Goal: Information Seeking & Learning: Compare options

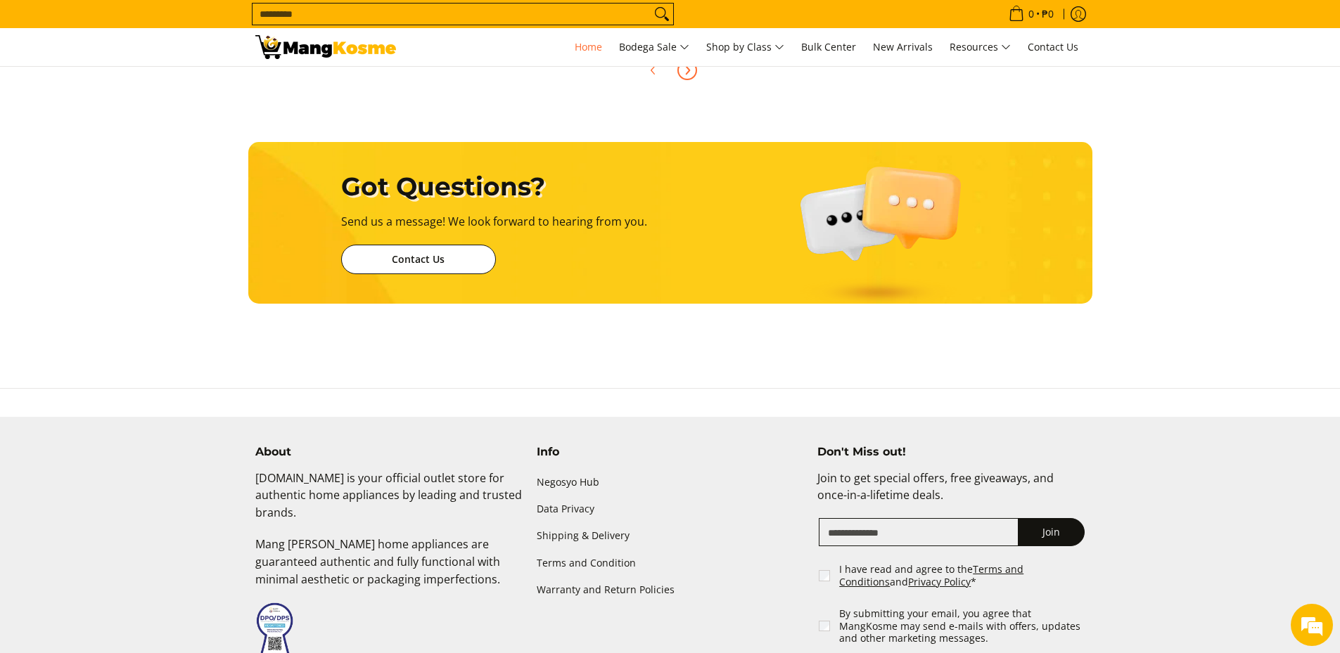
scroll to position [0, 1118]
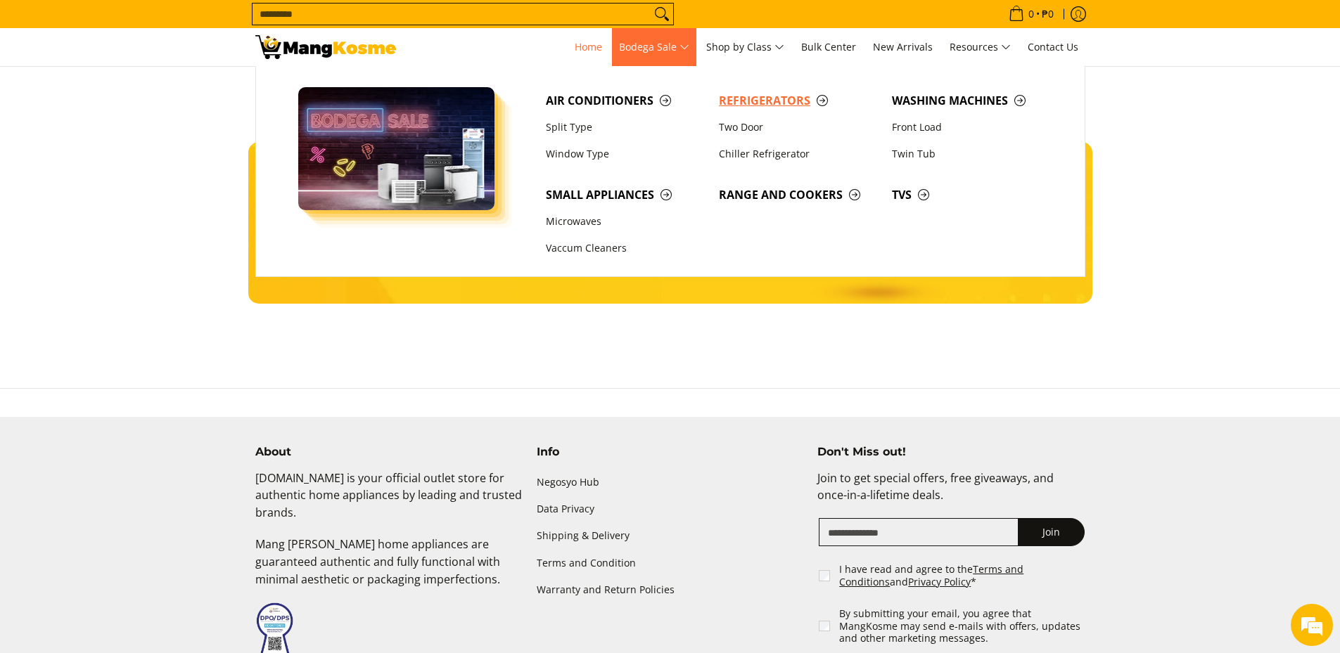
click at [732, 100] on span "Refrigerators" at bounding box center [798, 101] width 159 height 18
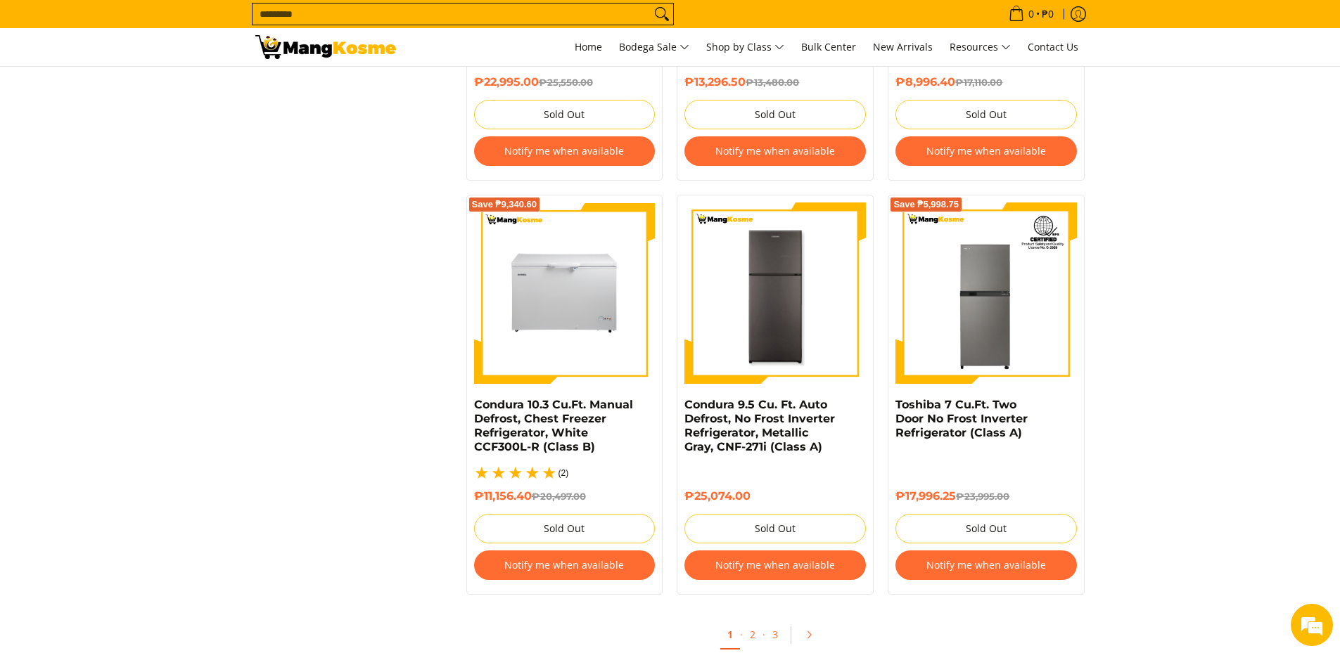
scroll to position [3094, 0]
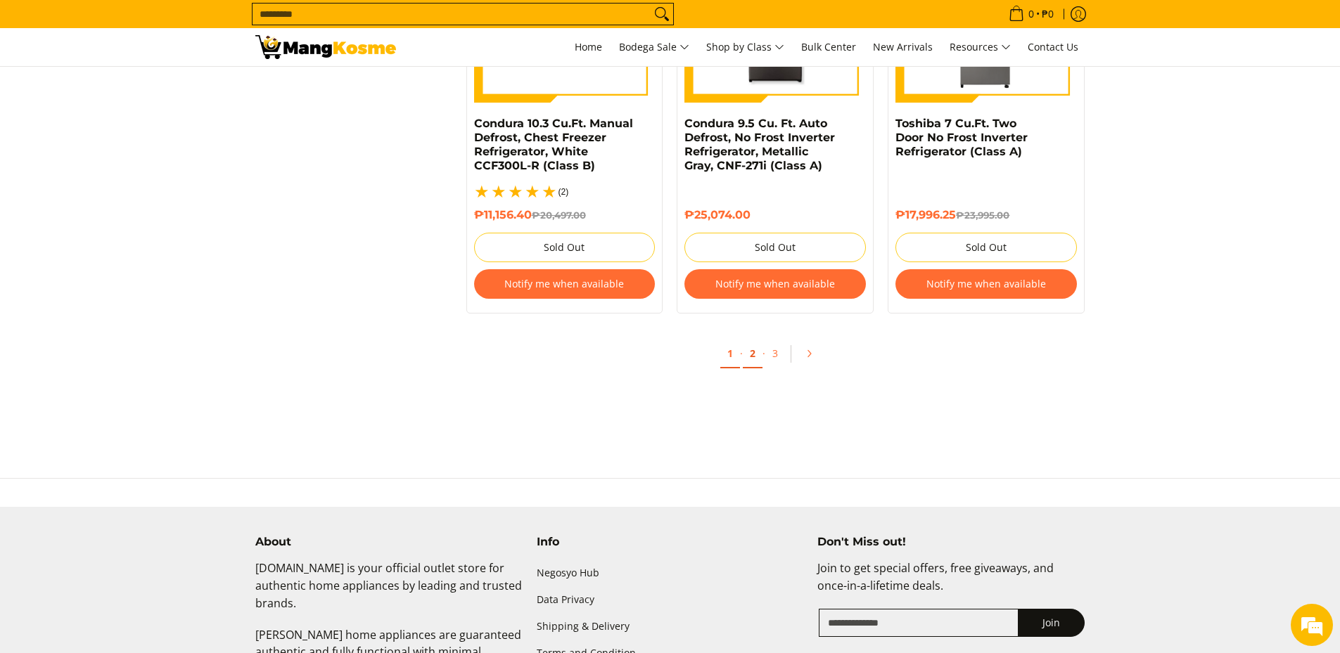
click at [744, 340] on link "2" at bounding box center [753, 354] width 20 height 29
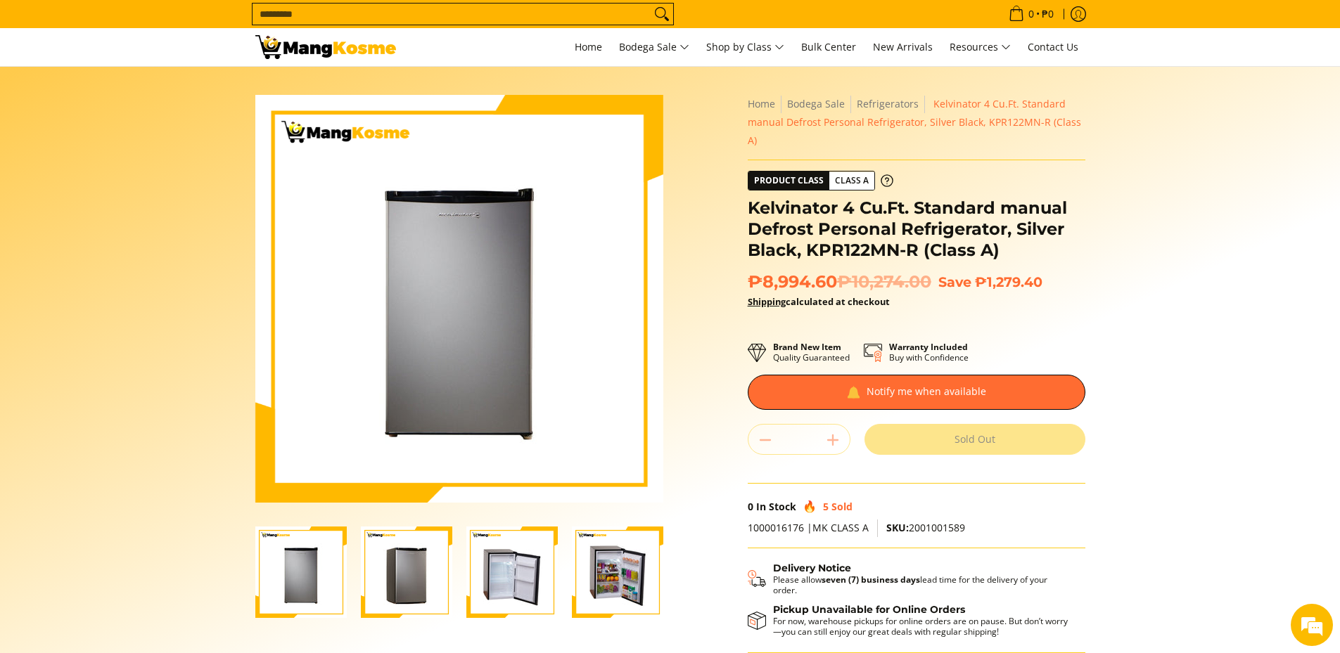
click at [525, 565] on img "Kelvinator 4 Cu.Ft. Standard manual Defrost Personal Refrigerator, Silver Black…" at bounding box center [511, 572] width 91 height 91
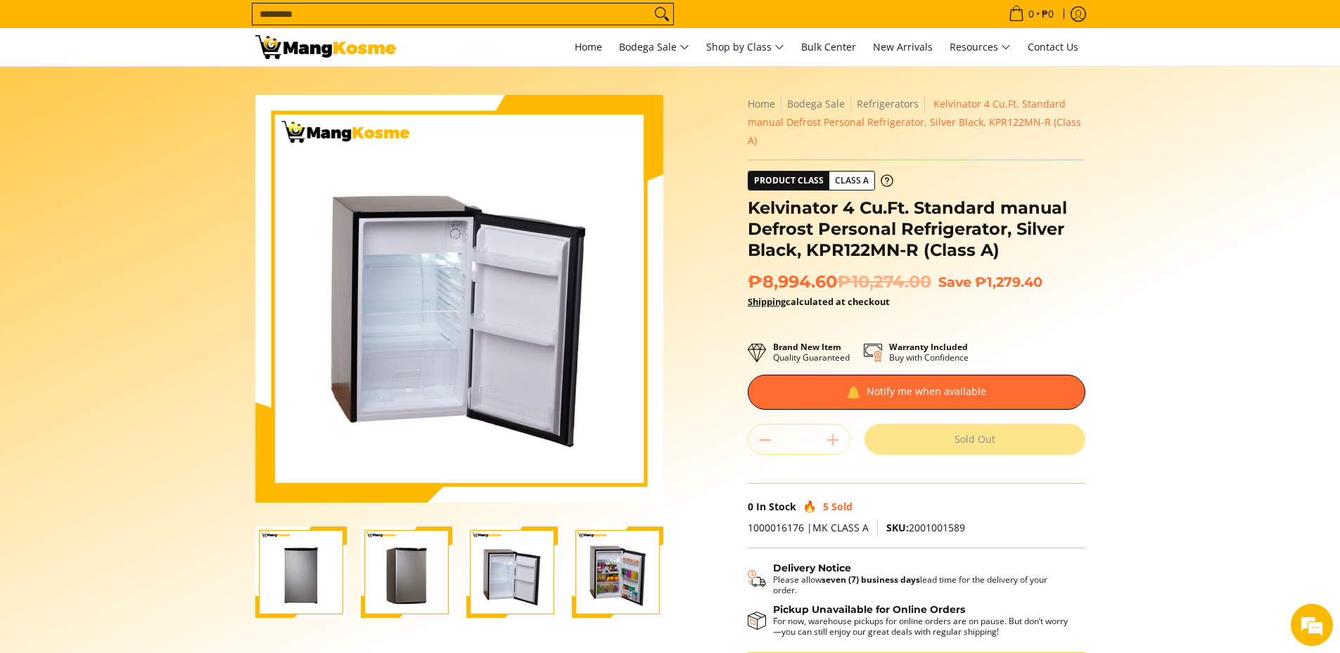
click at [617, 555] on img "Kelvinator 4 Cu.Ft. Standard manual Defrost Personal Refrigerator, Silver Black…" at bounding box center [617, 572] width 91 height 91
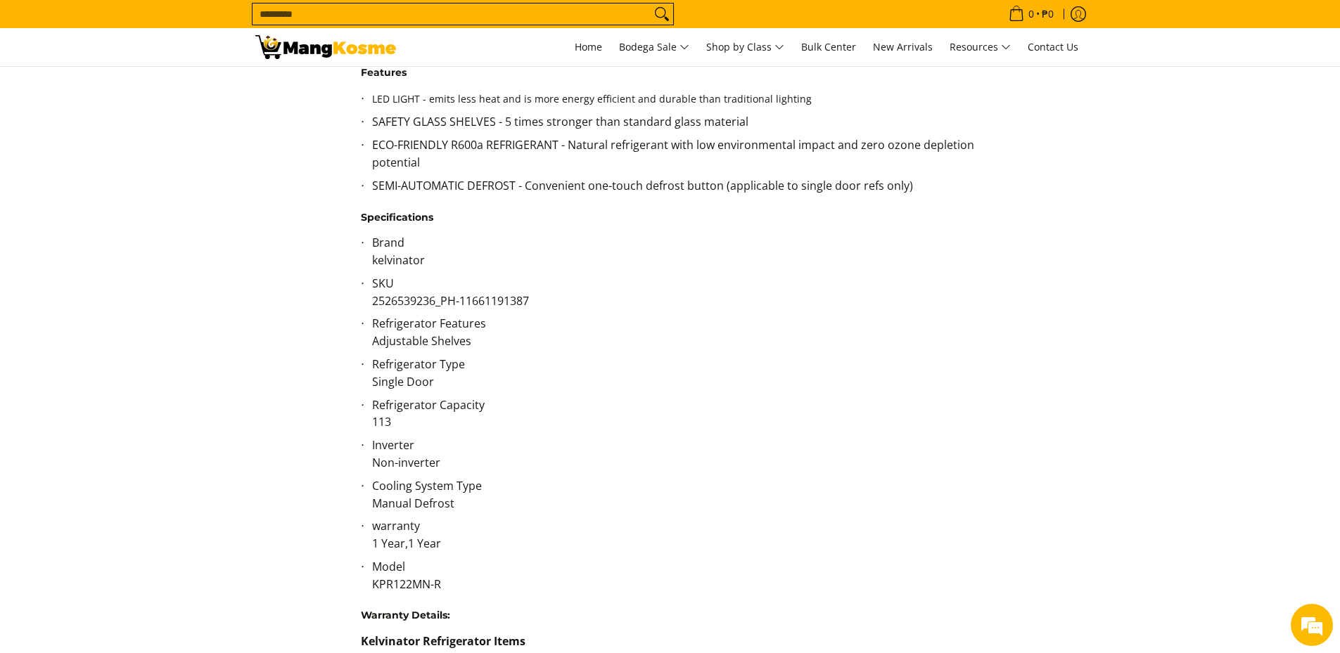
scroll to position [914, 0]
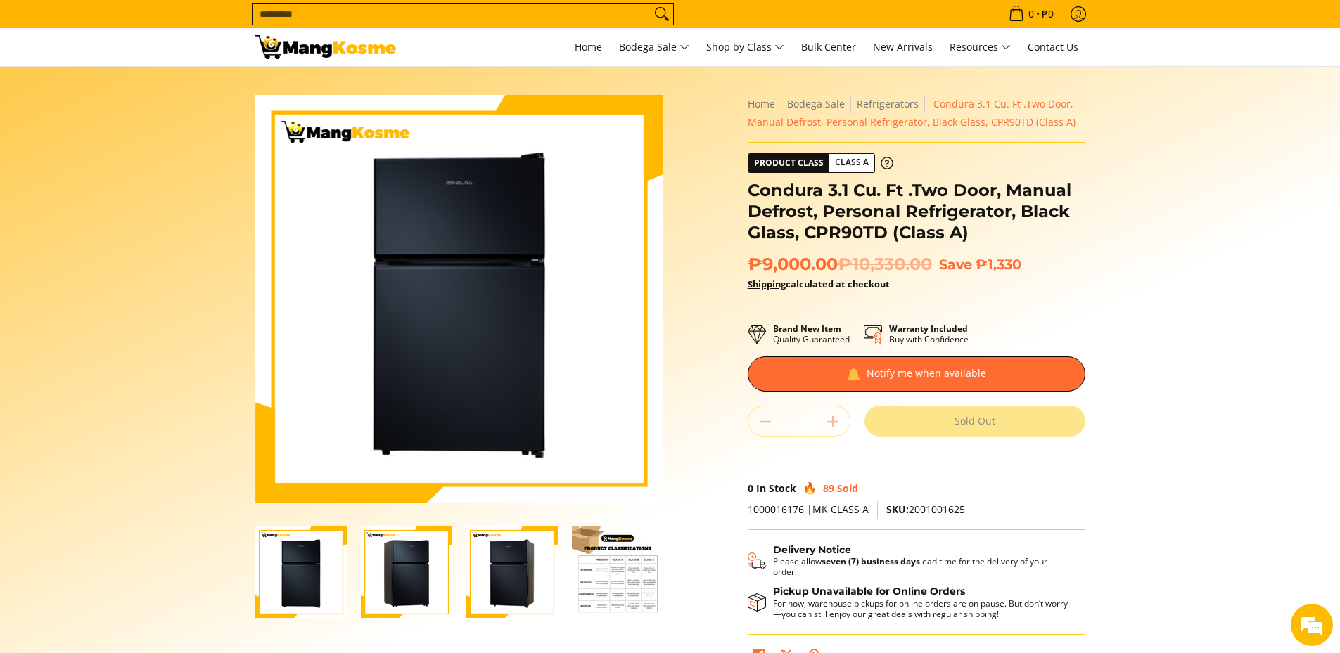
click at [396, 579] on img "Condura 3.1 Cu. Ft .Two Door, Manual Defrost, Personal Refrigerator, Black Glas…" at bounding box center [406, 572] width 91 height 91
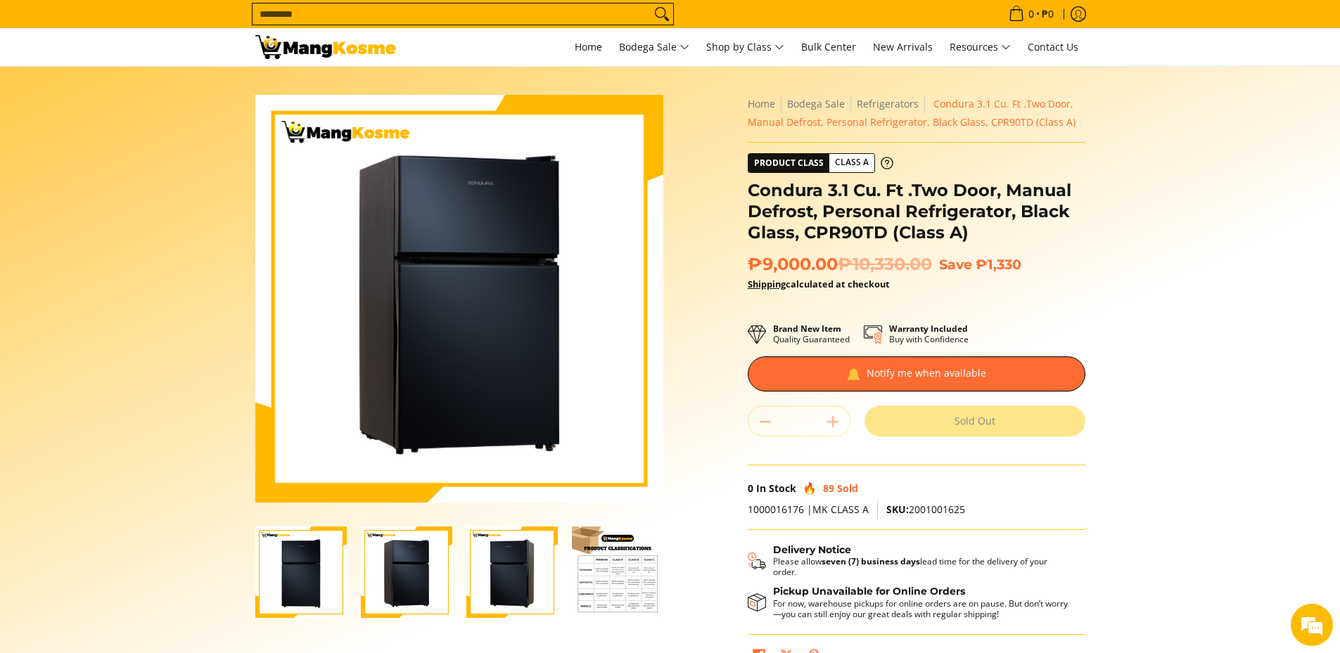
click at [520, 587] on img "Condura 3.1 Cu. Ft .Two Door, Manual Defrost, Personal Refrigerator, Black Glas…" at bounding box center [511, 572] width 91 height 91
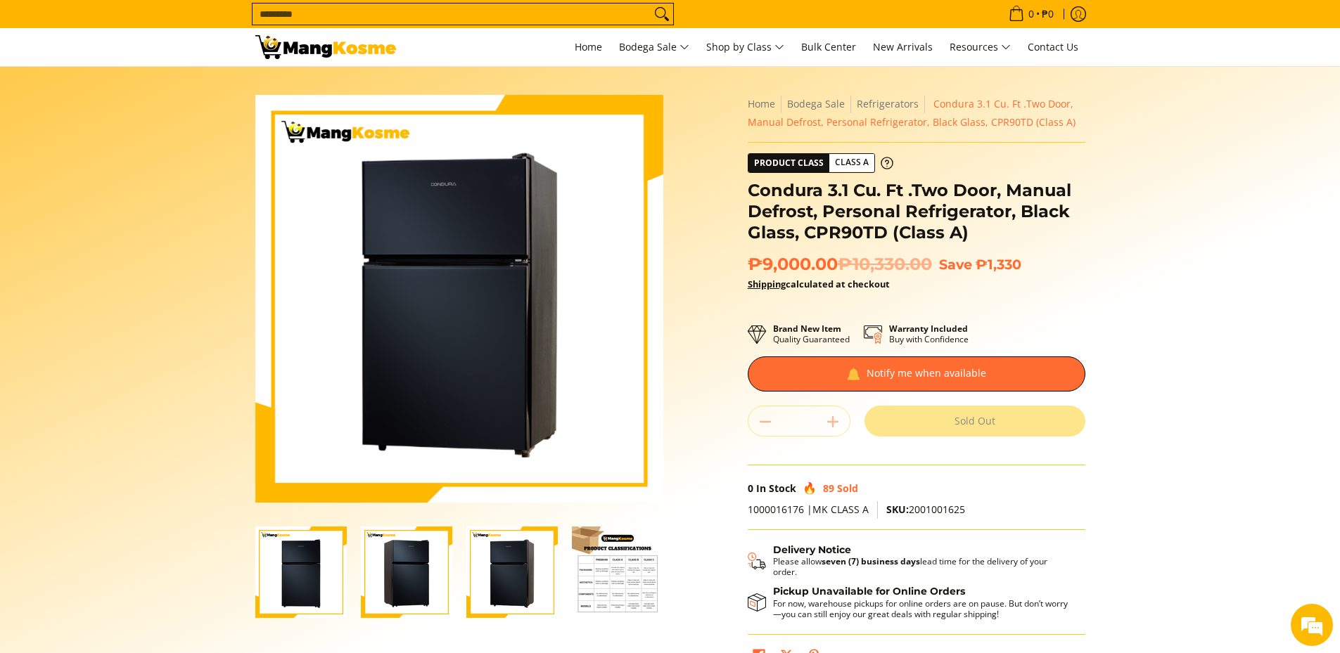
click at [603, 589] on img "Condura 3.1 Cu. Ft .Two Door, Manual Defrost, Personal Refrigerator, Black Glas…" at bounding box center [617, 572] width 91 height 91
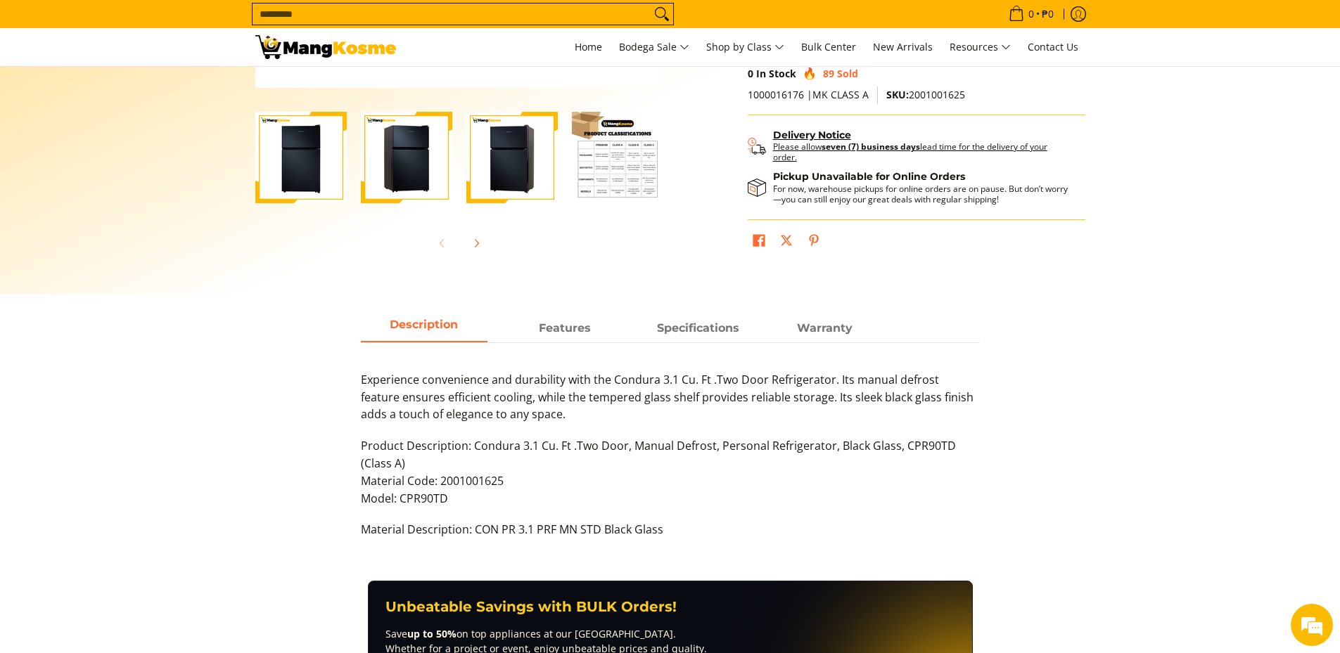
scroll to position [492, 0]
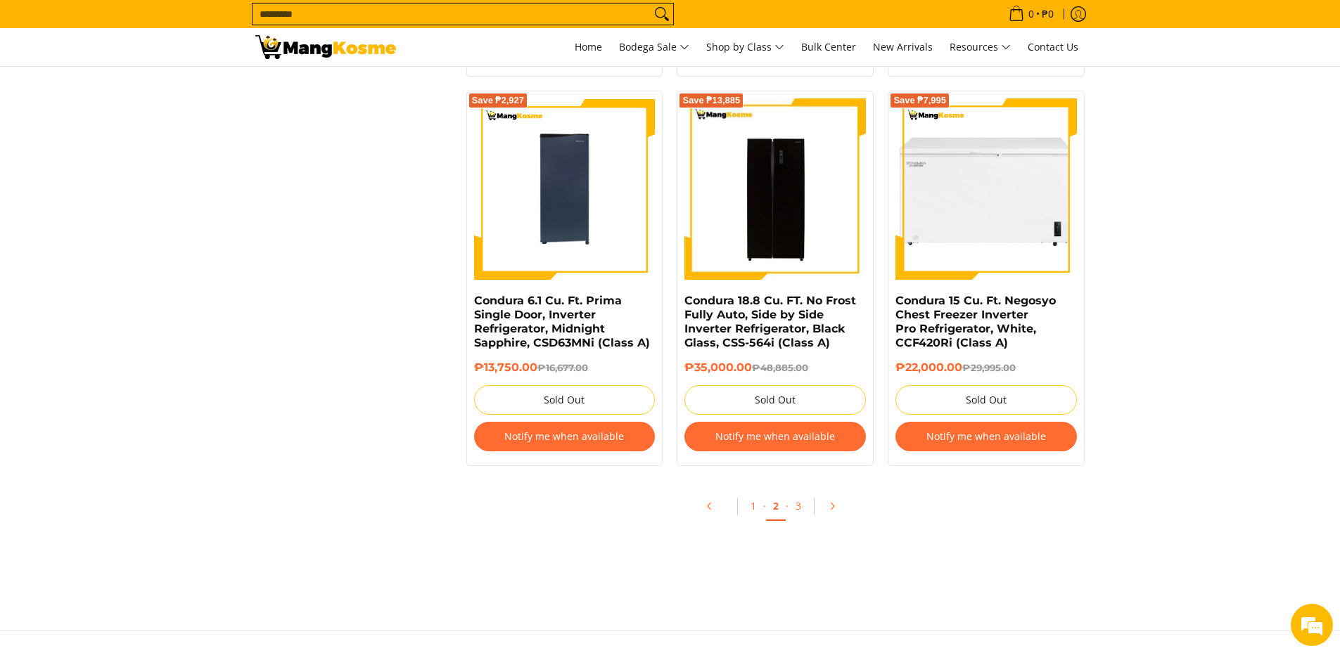
scroll to position [2953, 0]
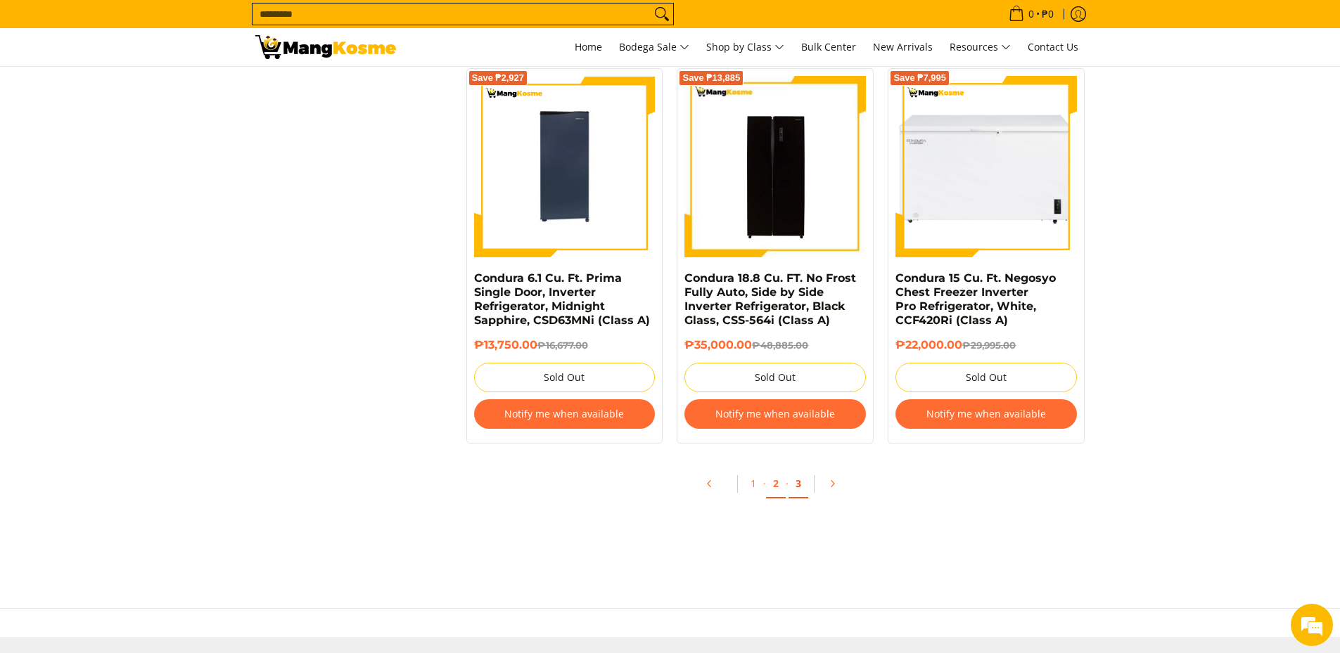
click at [800, 485] on link "3" at bounding box center [798, 484] width 20 height 29
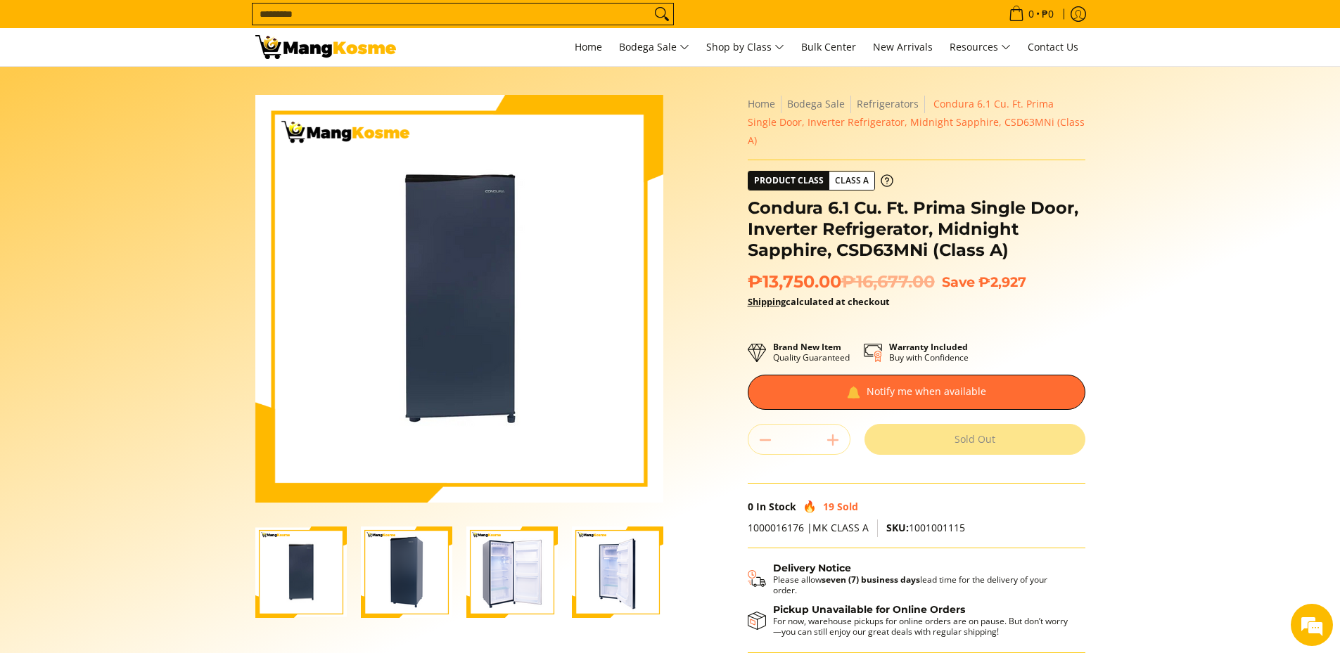
click at [417, 591] on img "Condura 6.1 Cu. Ft. Prima Single Door, Inverter Refrigerator, Midnight Sapphire…" at bounding box center [406, 572] width 91 height 91
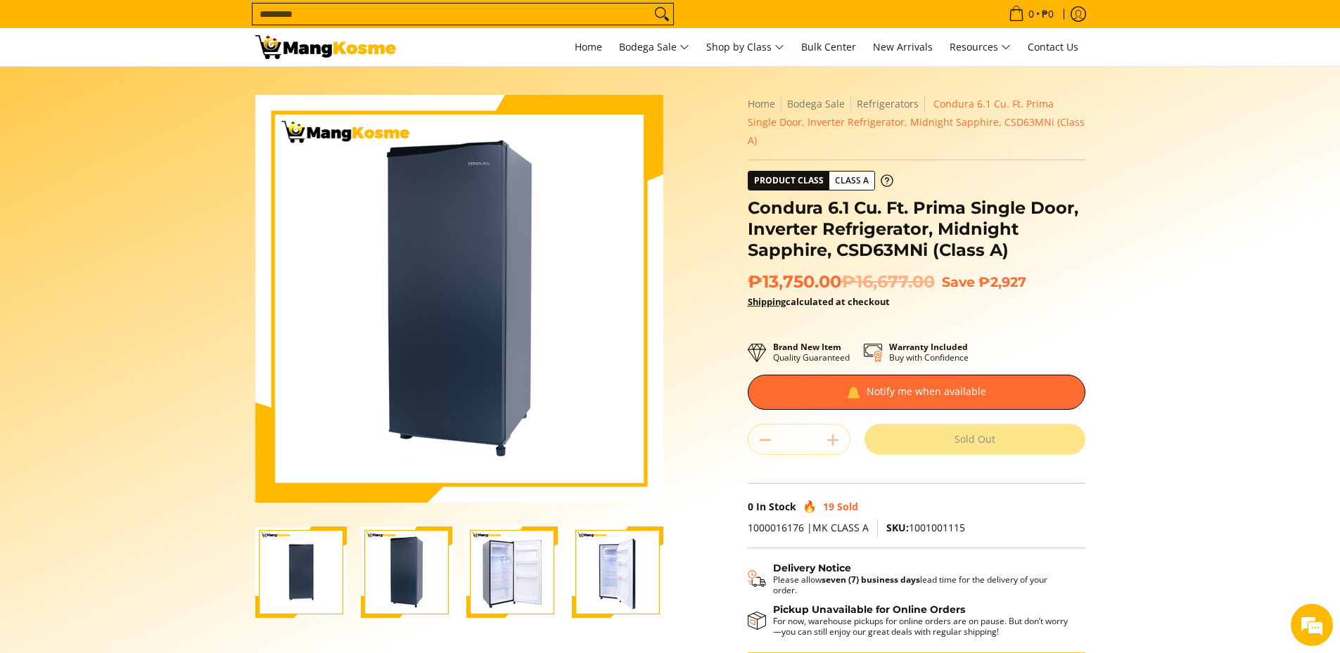
click at [487, 594] on img "Condura 6.1 Cu. Ft. Prima Single Door, Inverter Refrigerator, Midnight Sapphire…" at bounding box center [511, 572] width 91 height 91
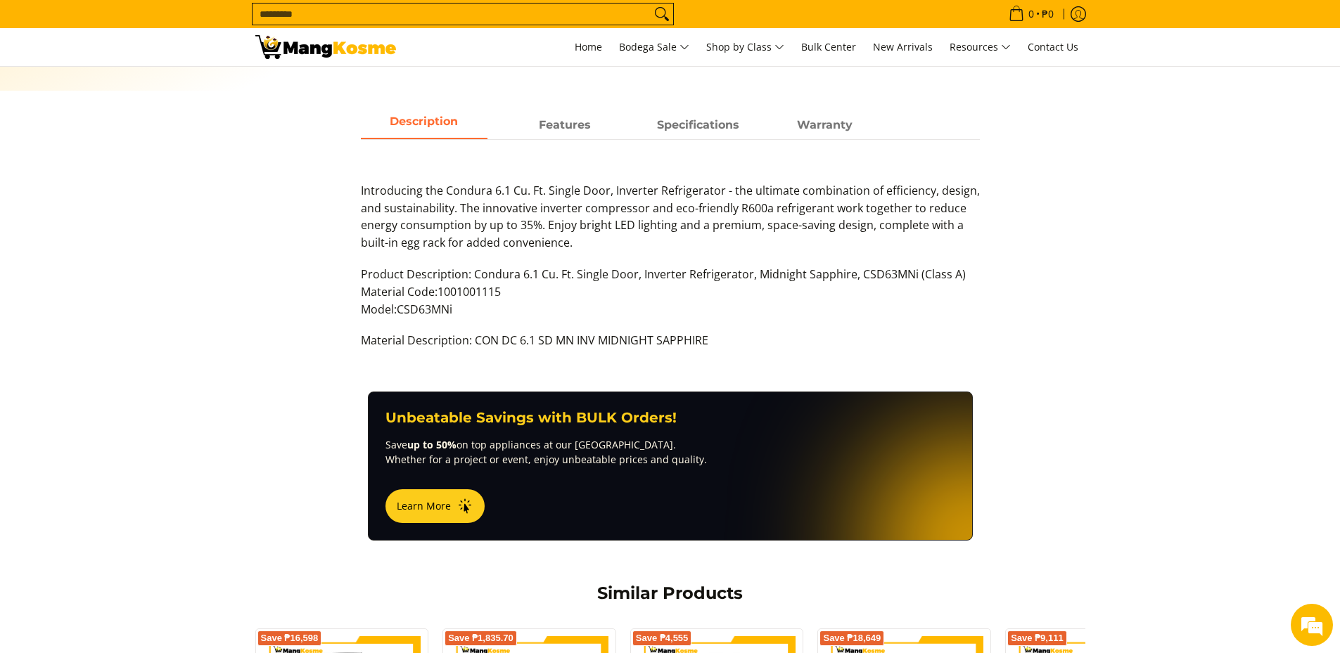
scroll to position [563, 0]
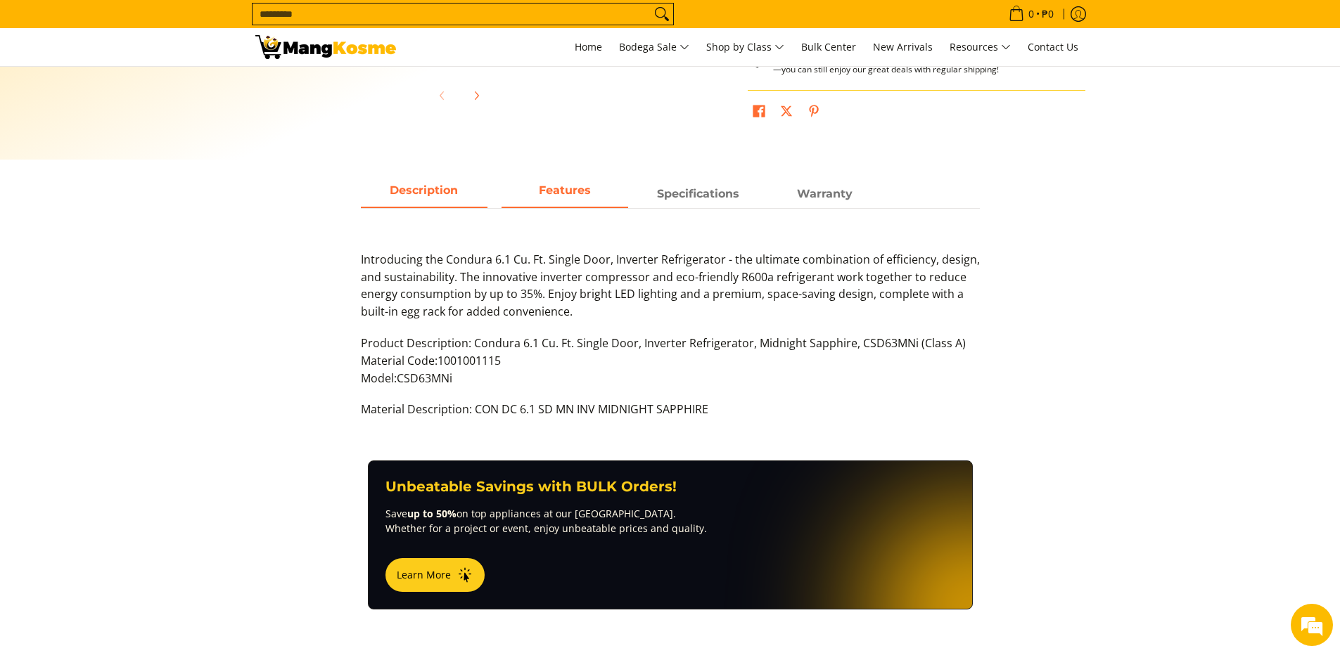
click at [588, 184] on strong "Features" at bounding box center [565, 190] width 52 height 13
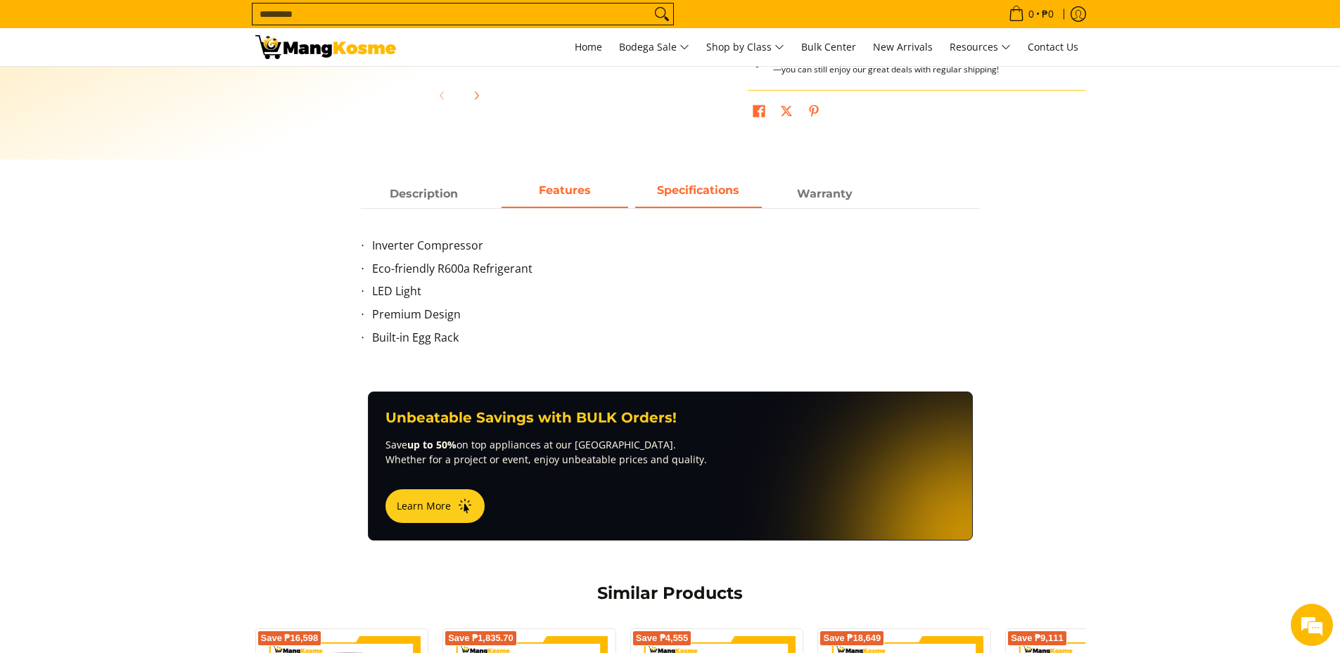
click at [698, 187] on span "Specifications" at bounding box center [698, 193] width 127 height 25
